Goal: Task Accomplishment & Management: Manage account settings

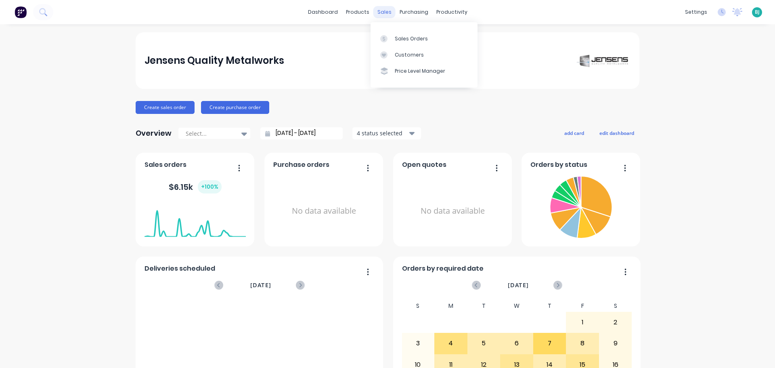
drag, startPoint x: 0, startPoint y: 0, endPoint x: 381, endPoint y: 16, distance: 380.9
click at [380, 14] on div "sales" at bounding box center [384, 12] width 22 height 12
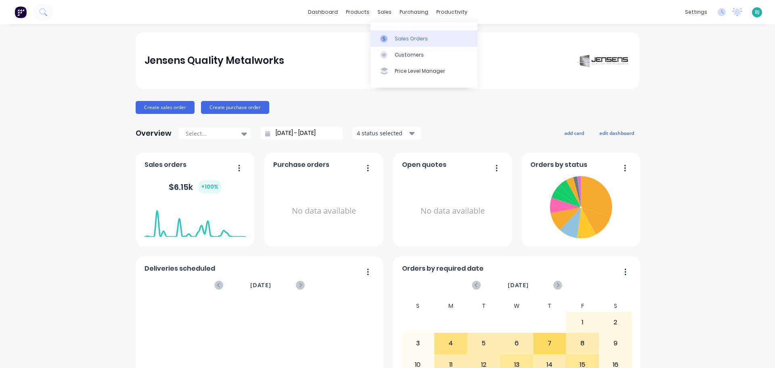
drag, startPoint x: 397, startPoint y: 40, endPoint x: 390, endPoint y: 44, distance: 7.8
click at [397, 40] on div "Sales Orders" at bounding box center [411, 38] width 33 height 7
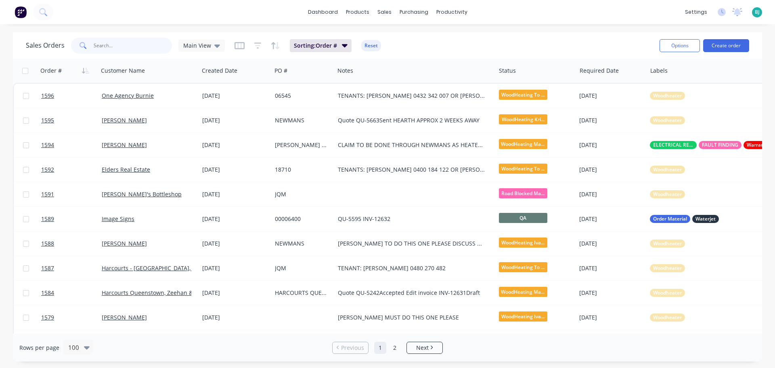
click at [147, 48] on input "text" at bounding box center [133, 46] width 79 height 16
type input "family base"
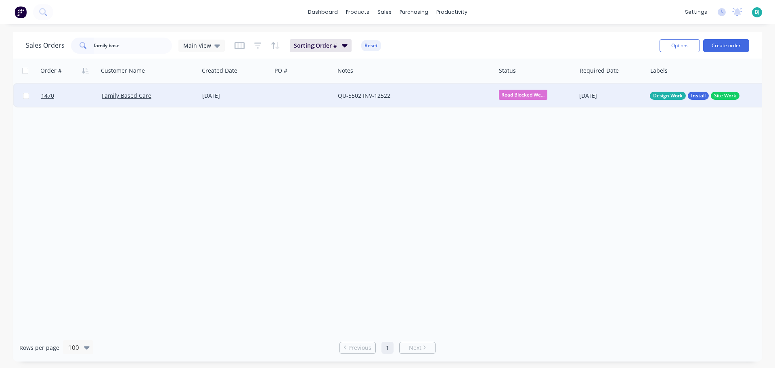
click at [293, 100] on div at bounding box center [303, 96] width 63 height 24
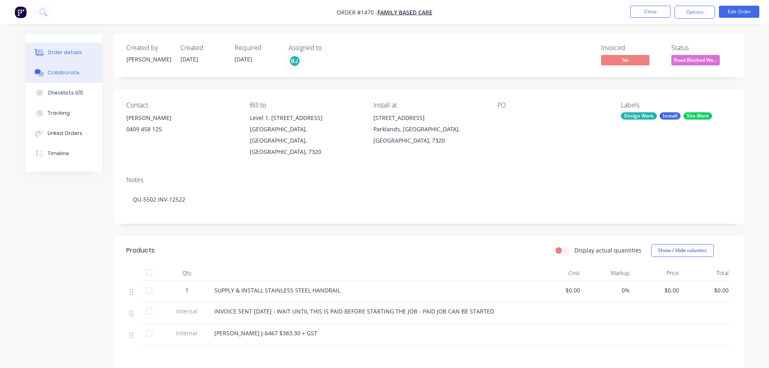
click at [65, 70] on div "Collaborate" at bounding box center [64, 72] width 32 height 7
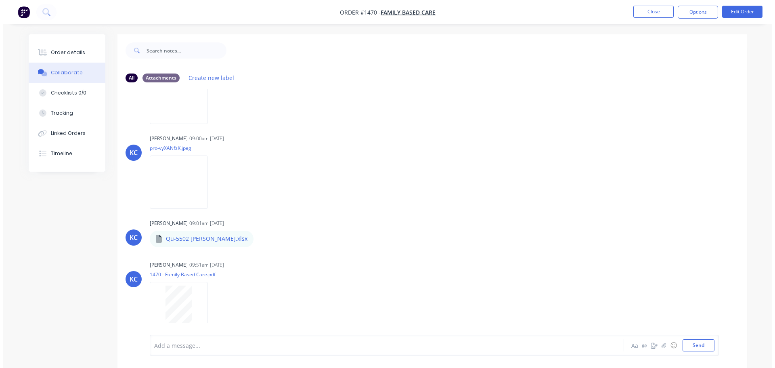
scroll to position [142, 0]
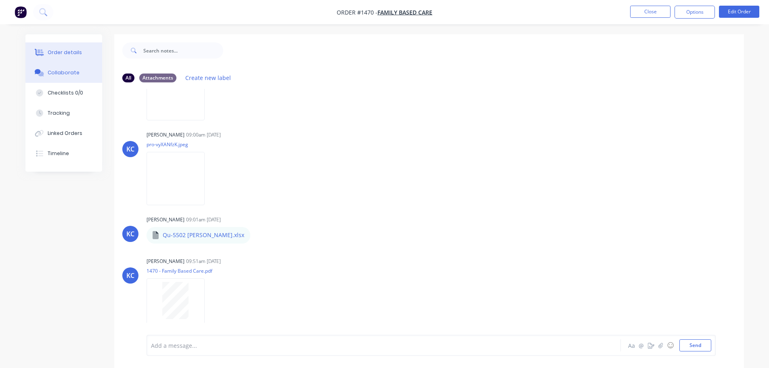
click at [69, 46] on button "Order details" at bounding box center [63, 52] width 77 height 20
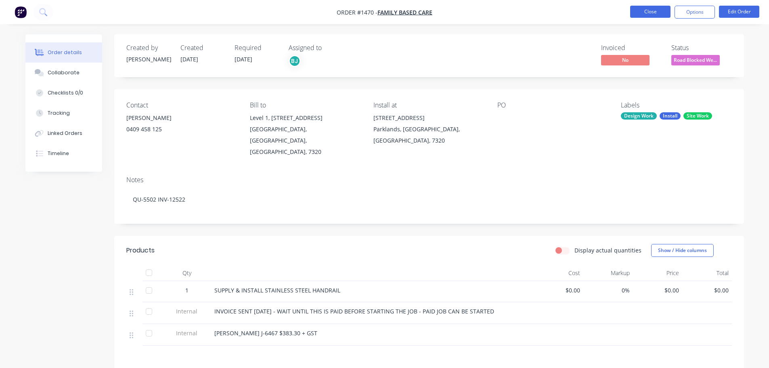
click at [657, 15] on button "Close" at bounding box center [650, 12] width 40 height 12
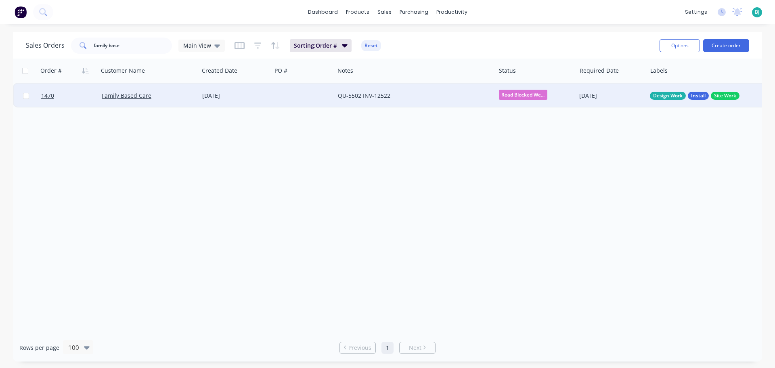
click at [533, 96] on span "Road Blocked We..." at bounding box center [523, 95] width 48 height 10
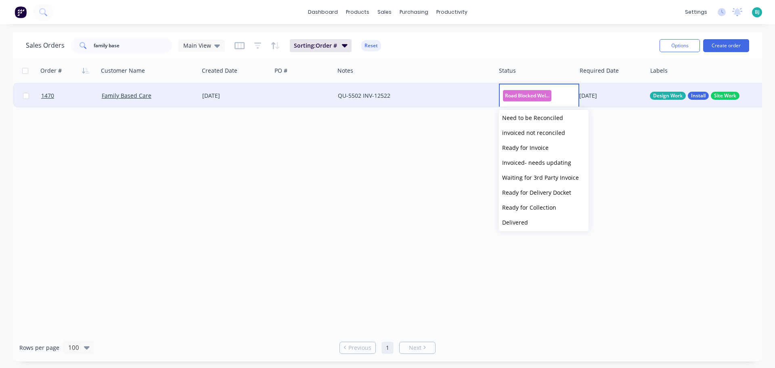
scroll to position [318, 0]
click at [566, 96] on div "Road Blocked Welding" at bounding box center [539, 96] width 81 height 24
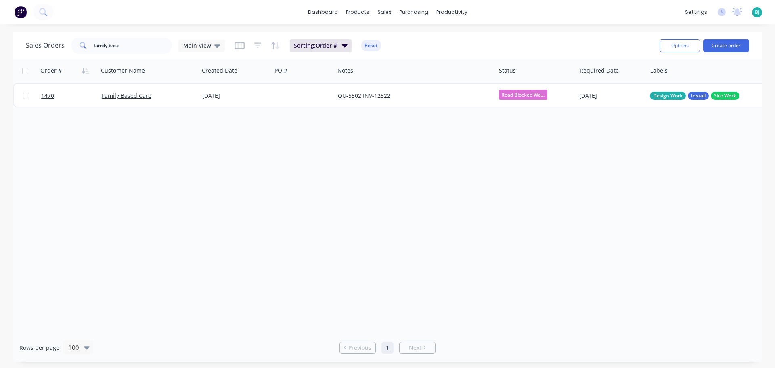
drag, startPoint x: 640, startPoint y: 150, endPoint x: 644, endPoint y: 151, distance: 4.1
click at [640, 151] on div "Order # Customer Name Created Date PO # Notes Status Required Date Labels Accou…" at bounding box center [387, 196] width 749 height 275
drag, startPoint x: 126, startPoint y: 45, endPoint x: 92, endPoint y: 42, distance: 34.1
click at [92, 42] on div "family base" at bounding box center [121, 46] width 101 height 16
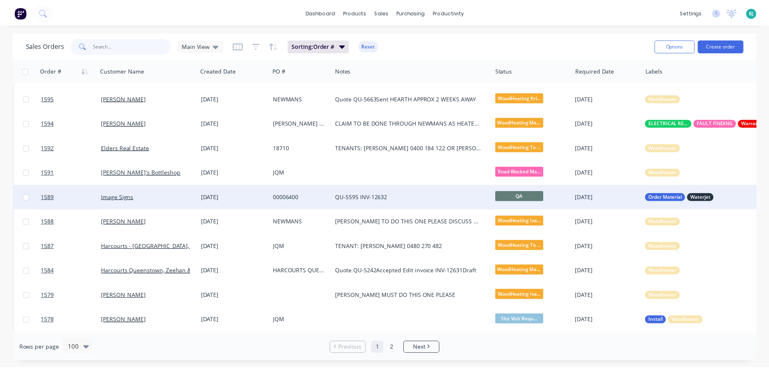
scroll to position [40, 0]
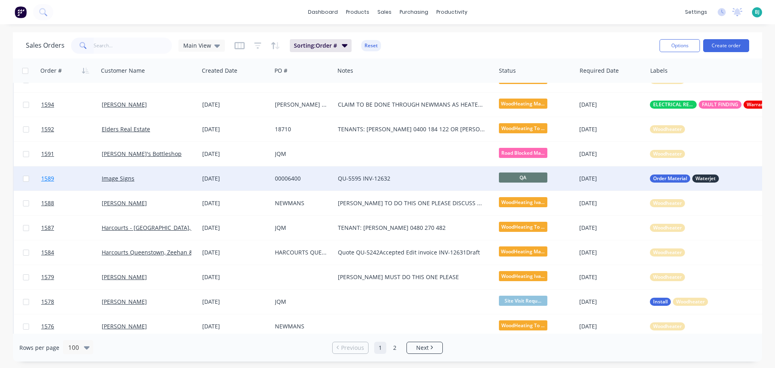
click at [71, 180] on link "1589" at bounding box center [71, 178] width 61 height 24
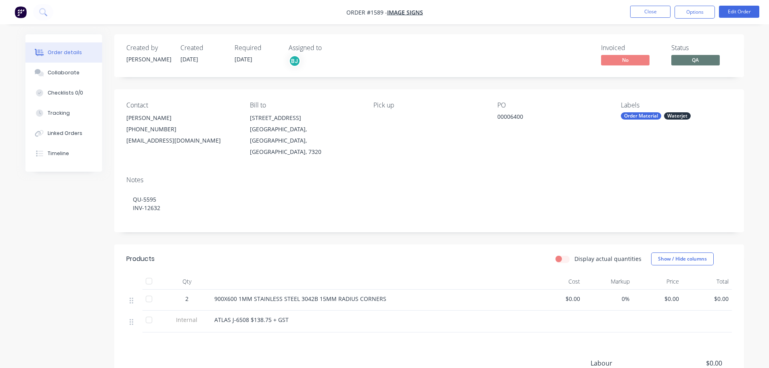
click at [692, 59] on span "QA" at bounding box center [695, 60] width 48 height 10
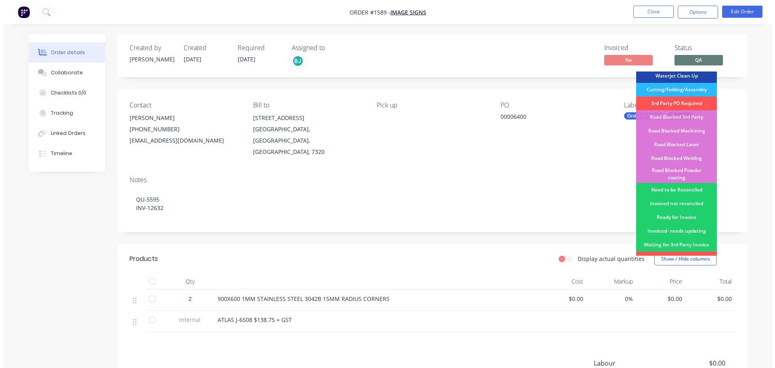
scroll to position [202, 0]
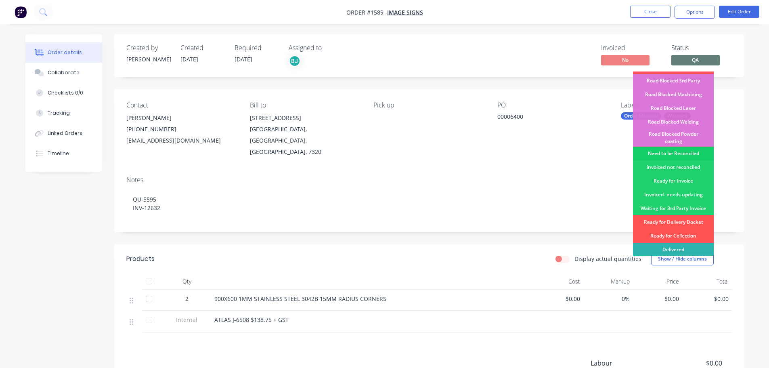
click at [682, 147] on div "Need to be Reconciled" at bounding box center [673, 154] width 81 height 14
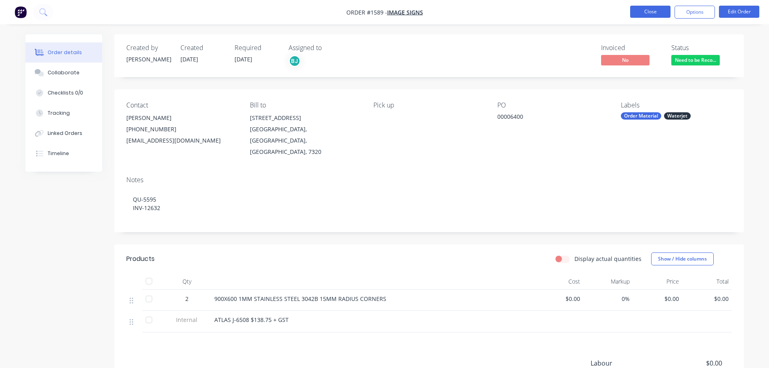
click at [644, 8] on button "Close" at bounding box center [650, 12] width 40 height 12
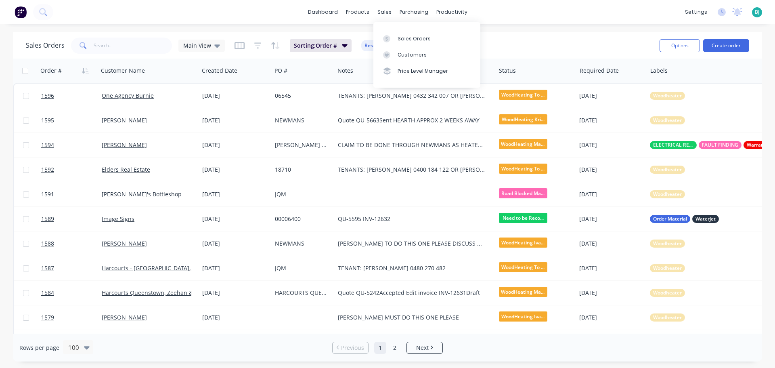
drag, startPoint x: 527, startPoint y: 15, endPoint x: 435, endPoint y: 24, distance: 92.9
click at [527, 14] on div "dashboard products sales purchasing productivity dashboard products Product Cat…" at bounding box center [387, 12] width 775 height 24
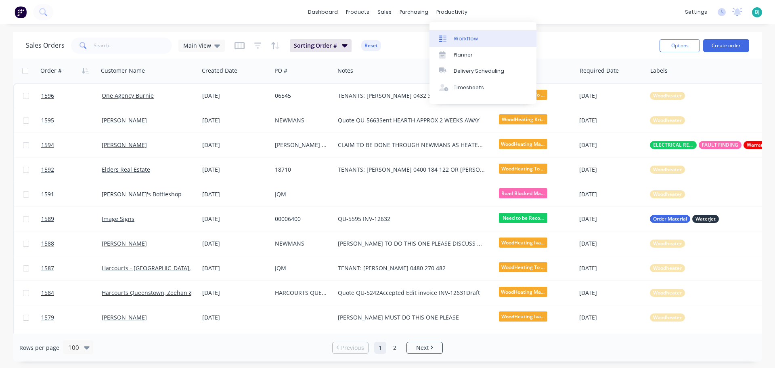
click at [459, 37] on div "Workflow" at bounding box center [466, 38] width 24 height 7
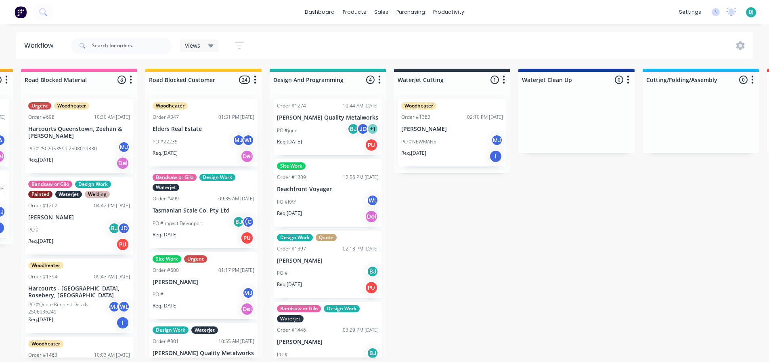
scroll to position [22, 0]
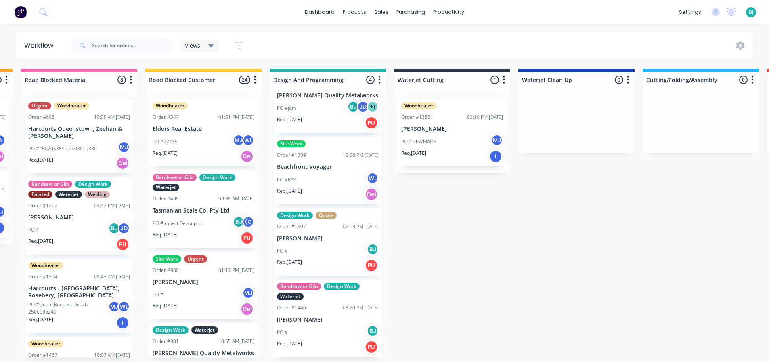
click at [333, 161] on div "Site Work Order #1309 12:56 PM [DATE] Beachfront Voyager PO #[PERSON_NAME] Req.…" at bounding box center [328, 170] width 108 height 67
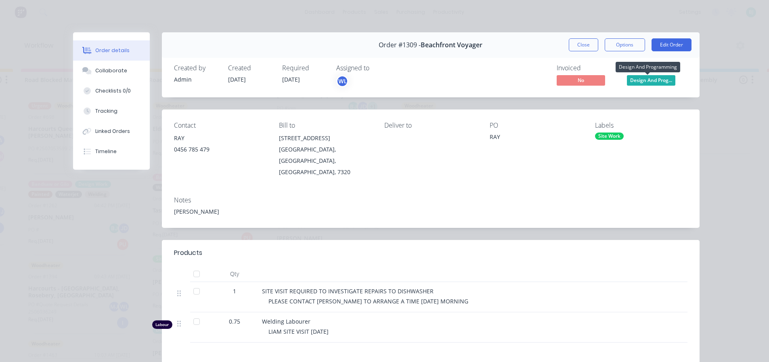
click at [658, 81] on span "Design And Prog..." at bounding box center [651, 80] width 48 height 10
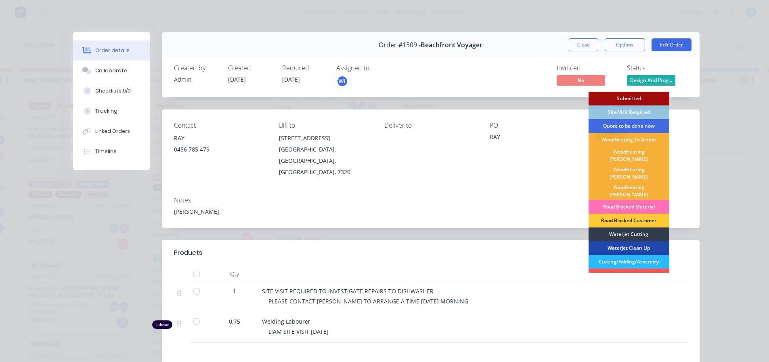
click at [645, 124] on div "Quote to be done now" at bounding box center [628, 126] width 81 height 14
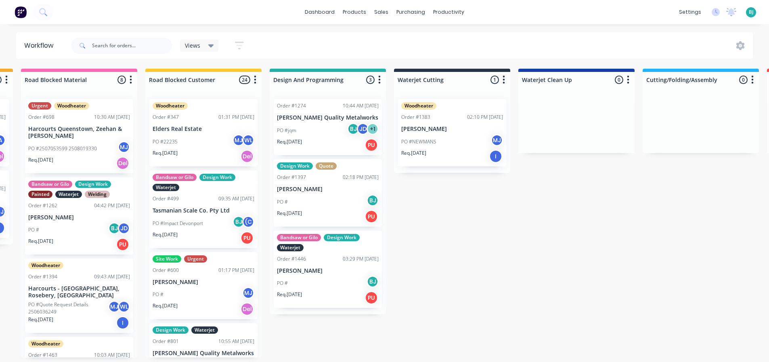
scroll to position [0, 0]
click at [344, 268] on p "[PERSON_NAME]" at bounding box center [328, 270] width 102 height 7
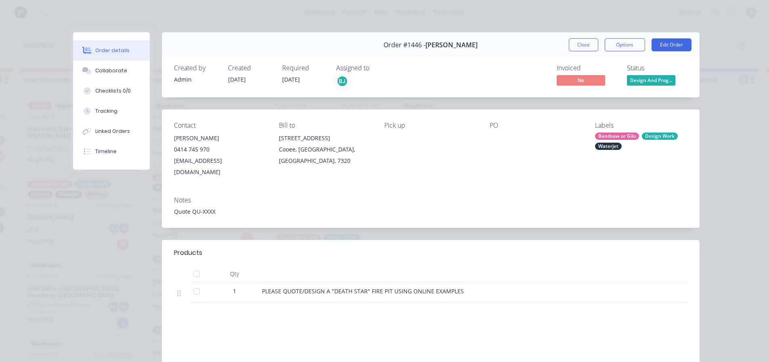
click at [581, 44] on button "Close" at bounding box center [583, 44] width 29 height 13
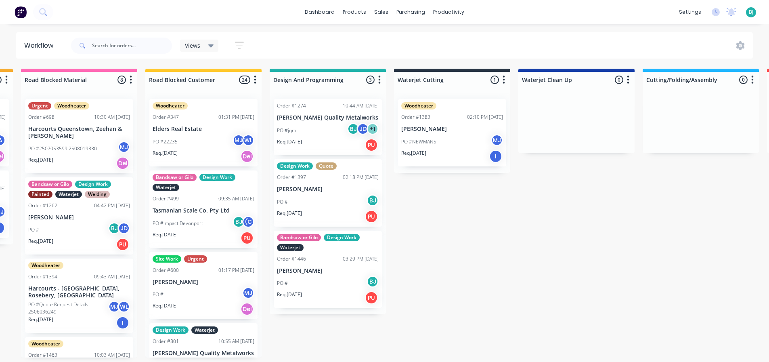
click at [335, 199] on div "PO # BJ" at bounding box center [328, 201] width 102 height 15
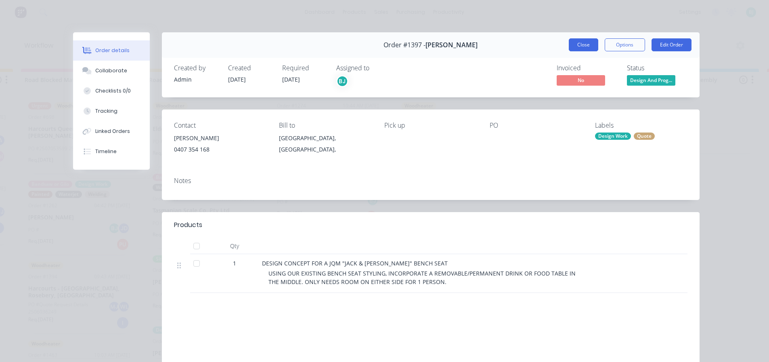
click at [588, 42] on button "Close" at bounding box center [583, 44] width 29 height 13
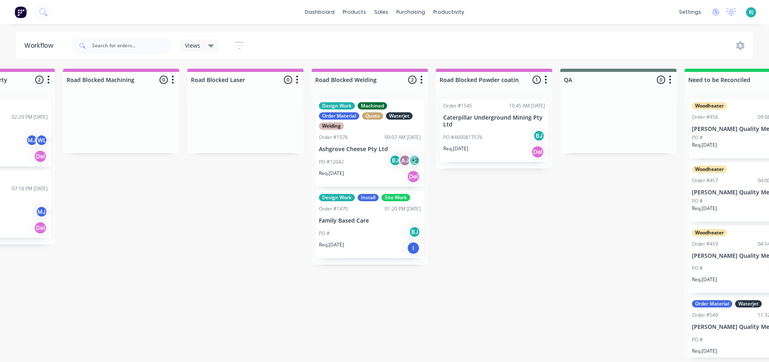
scroll to position [0, 1849]
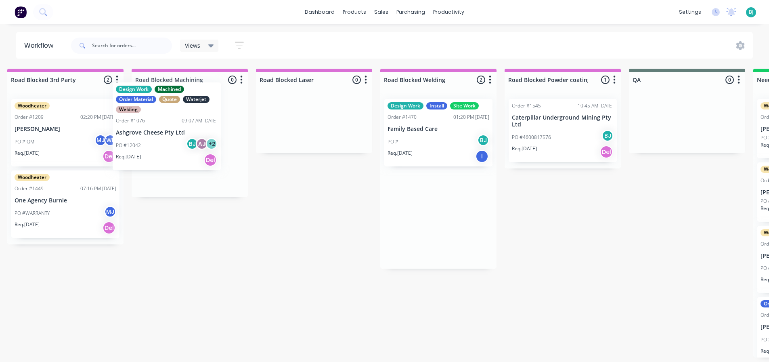
drag, startPoint x: 347, startPoint y: 142, endPoint x: 185, endPoint y: 126, distance: 162.2
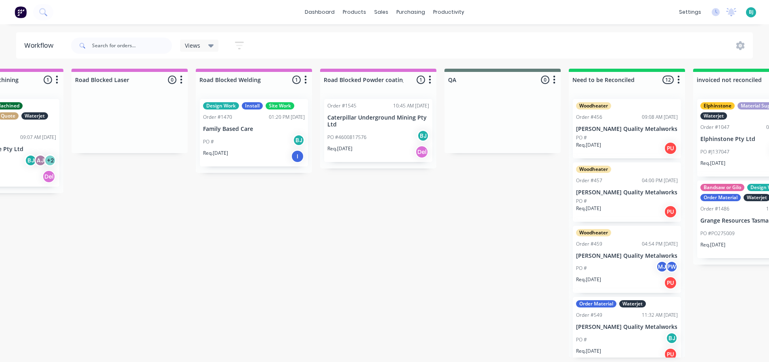
scroll to position [0, 1989]
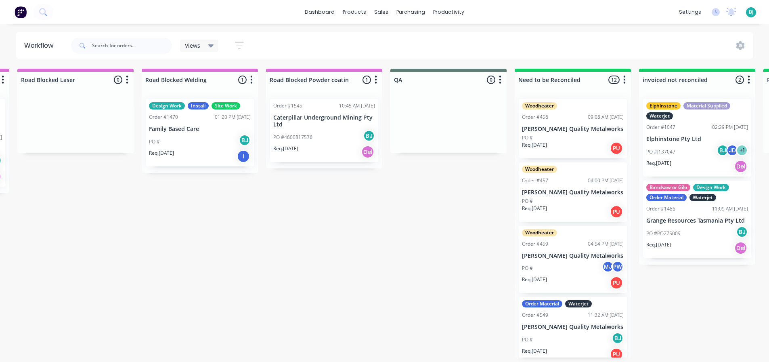
click at [344, 127] on p "Caterpillar Underground Mining Pty Ltd" at bounding box center [324, 121] width 102 height 14
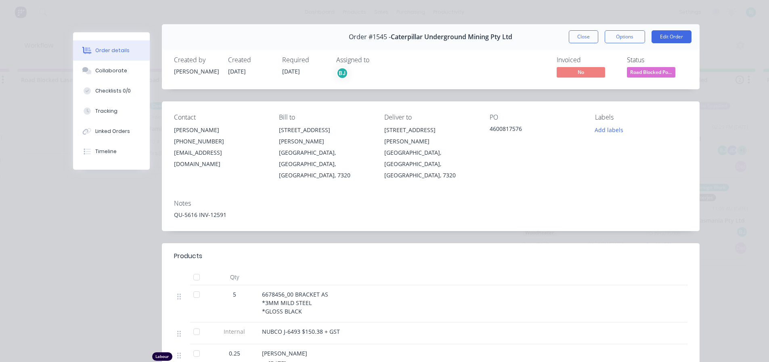
scroll to position [0, 0]
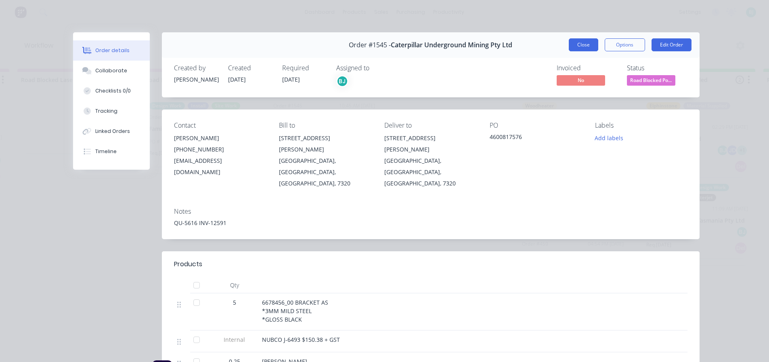
click at [592, 43] on button "Close" at bounding box center [583, 44] width 29 height 13
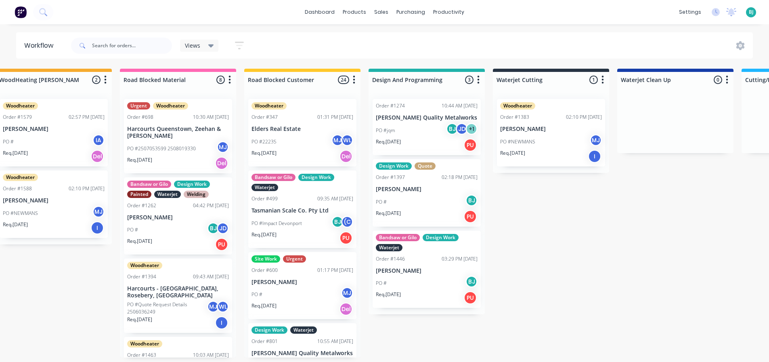
scroll to position [0, 766]
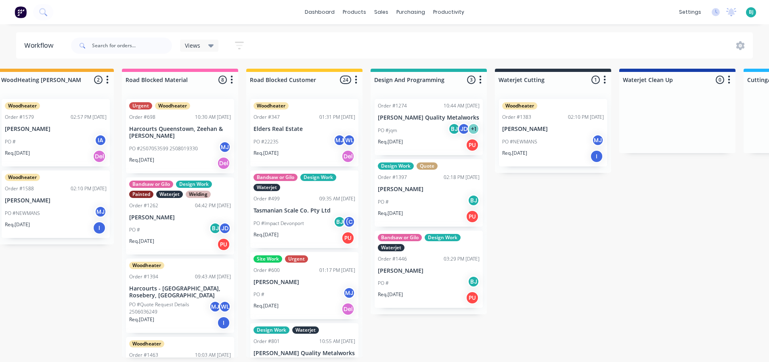
click at [569, 134] on div "PO #[PERSON_NAME]" at bounding box center [553, 141] width 102 height 15
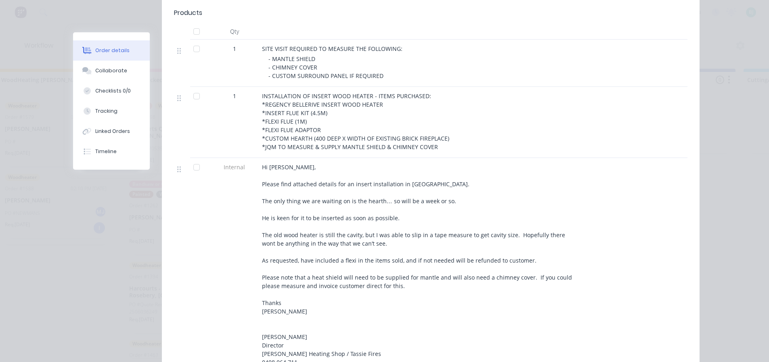
scroll to position [0, 0]
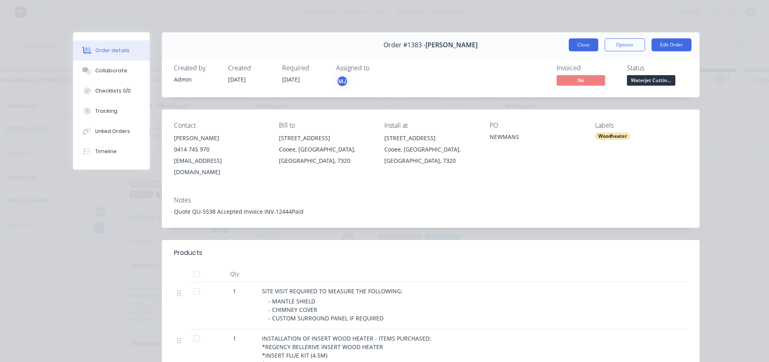
click at [578, 47] on button "Close" at bounding box center [583, 44] width 29 height 13
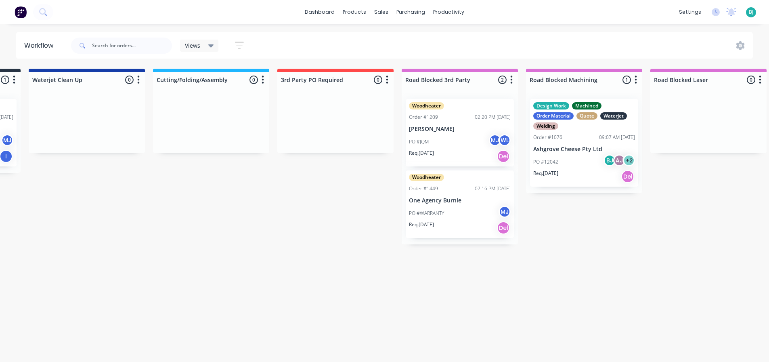
scroll to position [0, 1380]
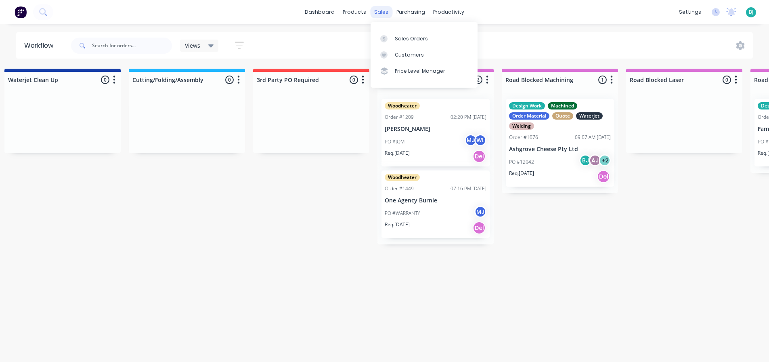
click at [379, 17] on div "sales" at bounding box center [381, 12] width 22 height 12
click at [391, 34] on link "Sales Orders" at bounding box center [424, 38] width 107 height 16
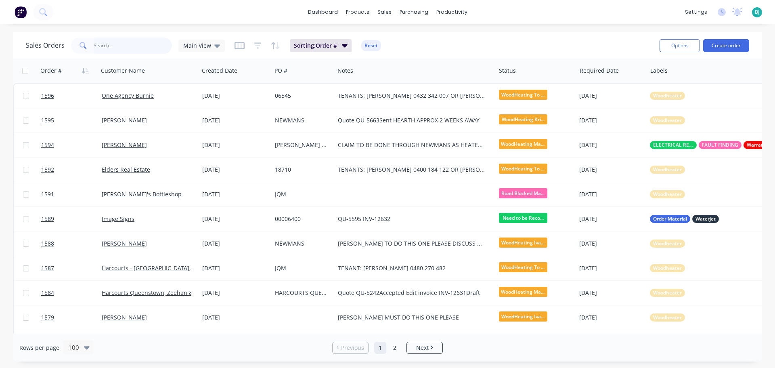
click at [136, 40] on input "text" at bounding box center [133, 46] width 79 height 16
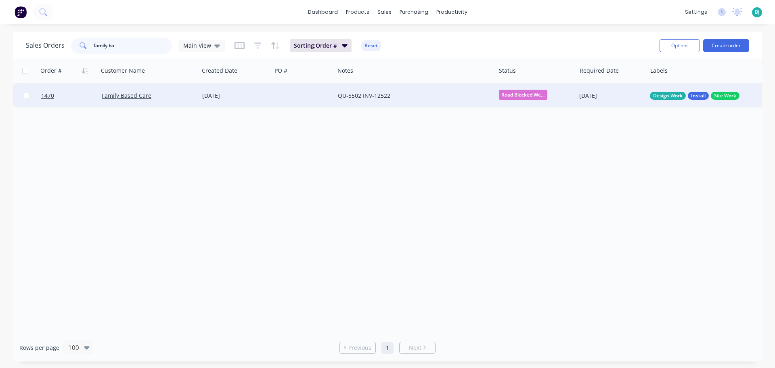
type input "family ba"
click at [254, 95] on div "[DATE]" at bounding box center [235, 96] width 66 height 8
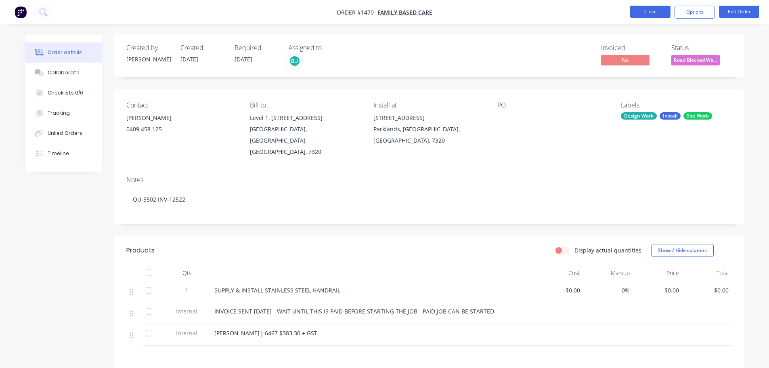
click at [657, 17] on button "Close" at bounding box center [650, 12] width 40 height 12
